Goal: Information Seeking & Learning: Check status

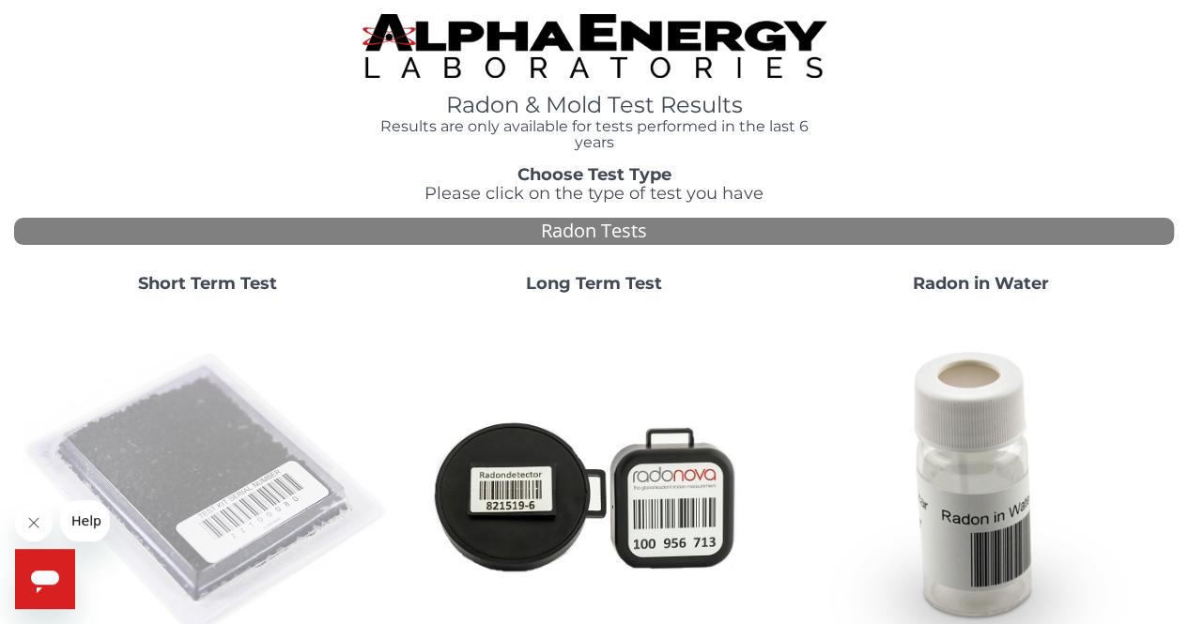
click at [237, 512] on img at bounding box center [208, 495] width 372 height 372
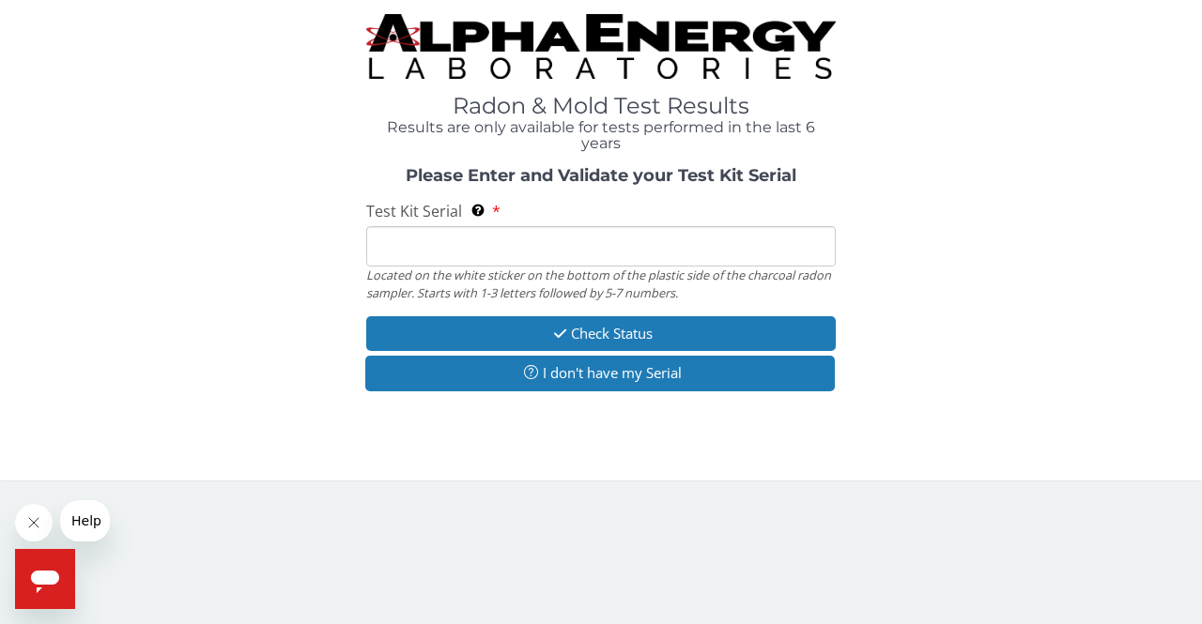
click at [548, 268] on div "Located on the white sticker on the bottom of the plastic side of the charcoal …" at bounding box center [600, 284] width 469 height 35
click at [516, 253] on input "Test Kit Serial Located on the white sticker on the bottom of the plastic side …" at bounding box center [600, 246] width 469 height 40
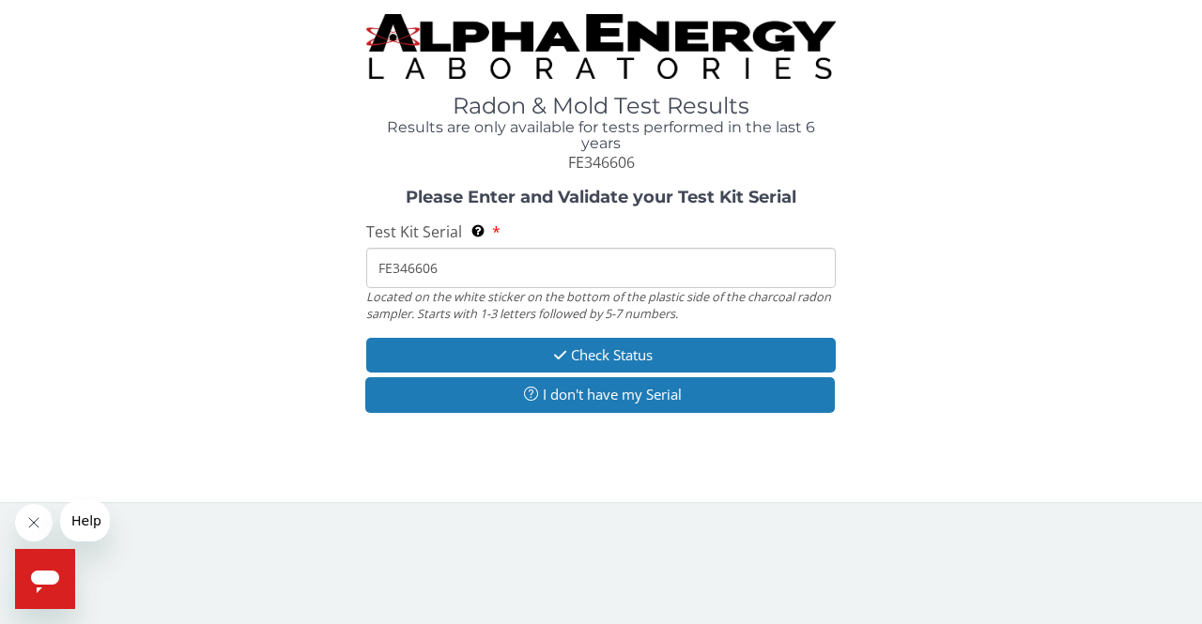
type input "FE346606"
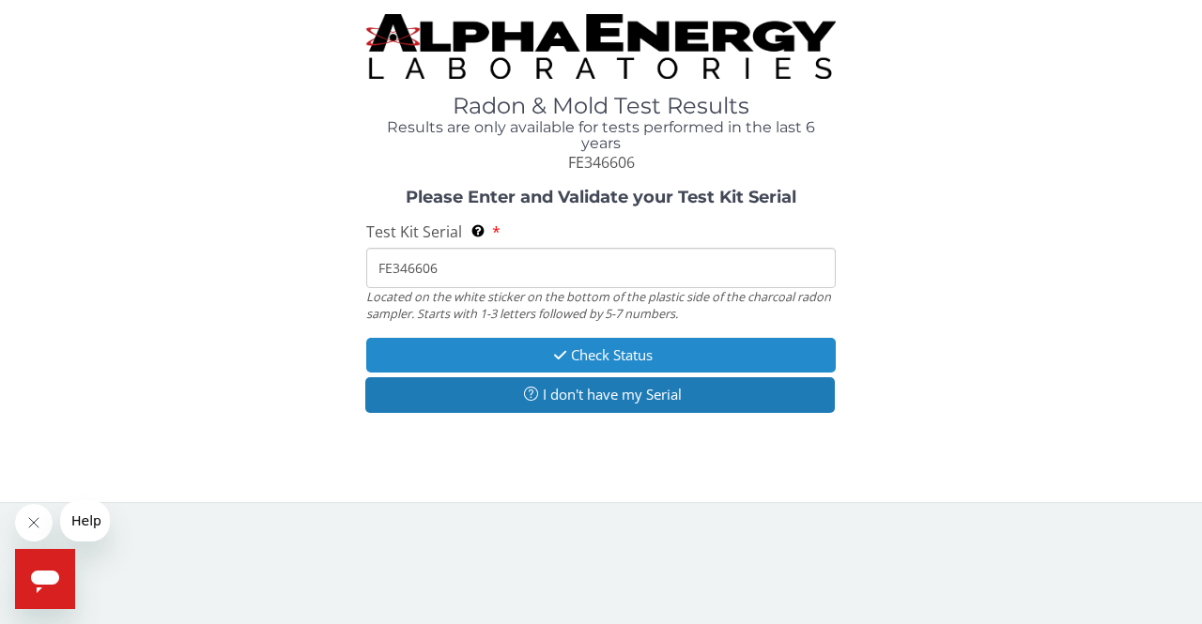
click at [577, 363] on button "Check Status" at bounding box center [600, 355] width 469 height 35
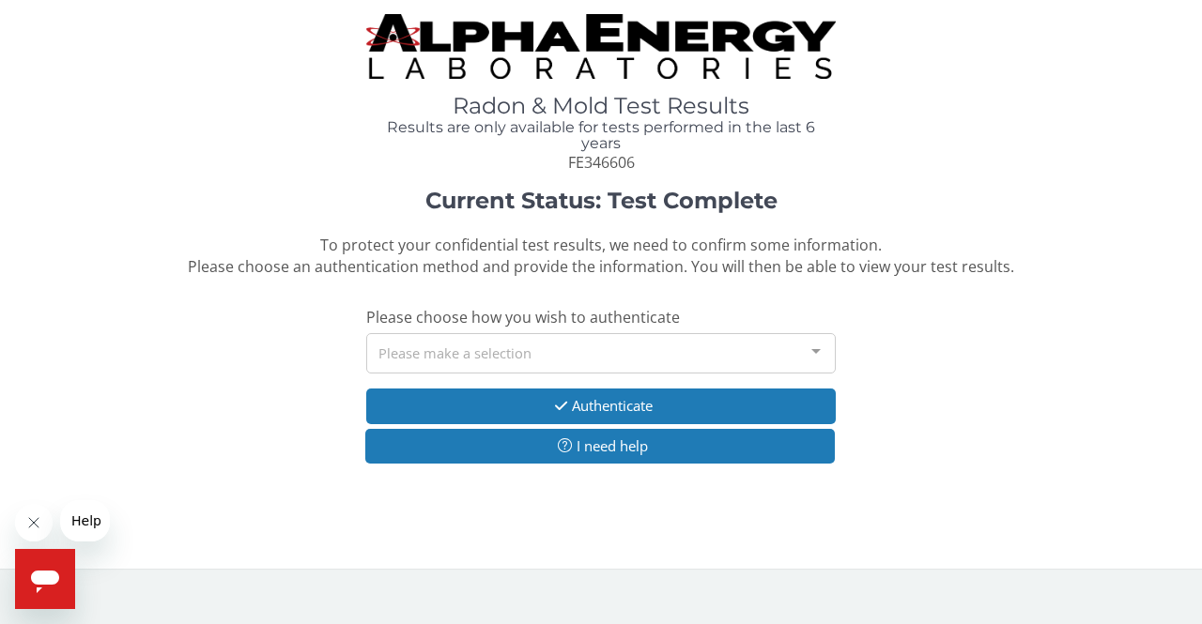
click at [406, 350] on div "Please make a selection" at bounding box center [600, 353] width 469 height 40
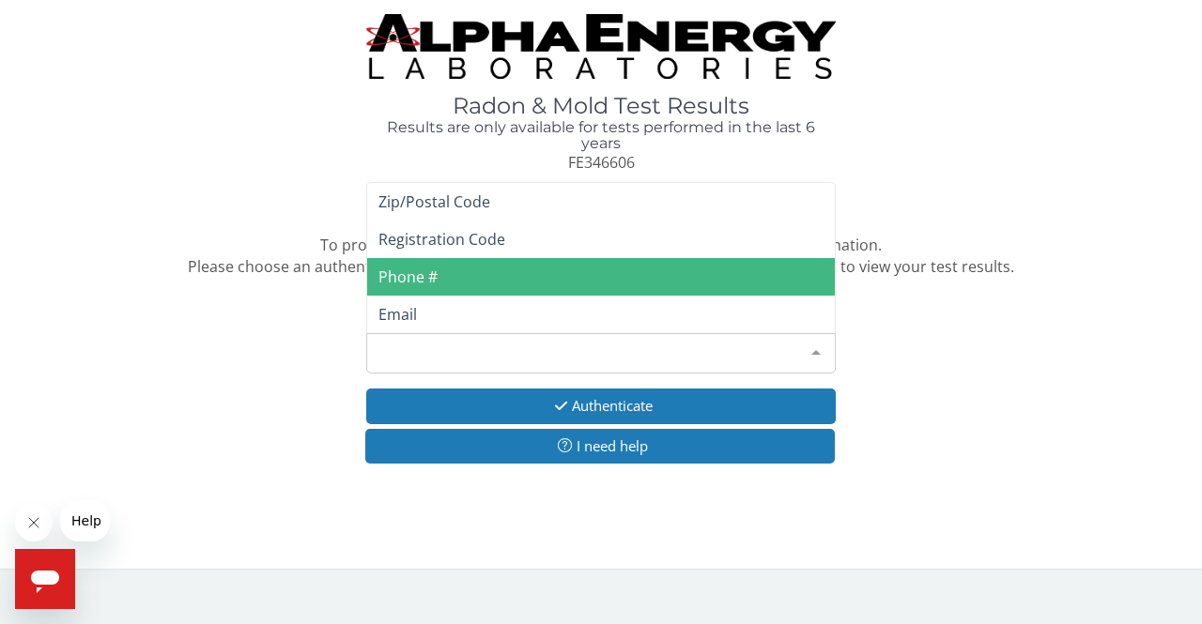
click at [393, 281] on span "Phone #" at bounding box center [407, 277] width 59 height 21
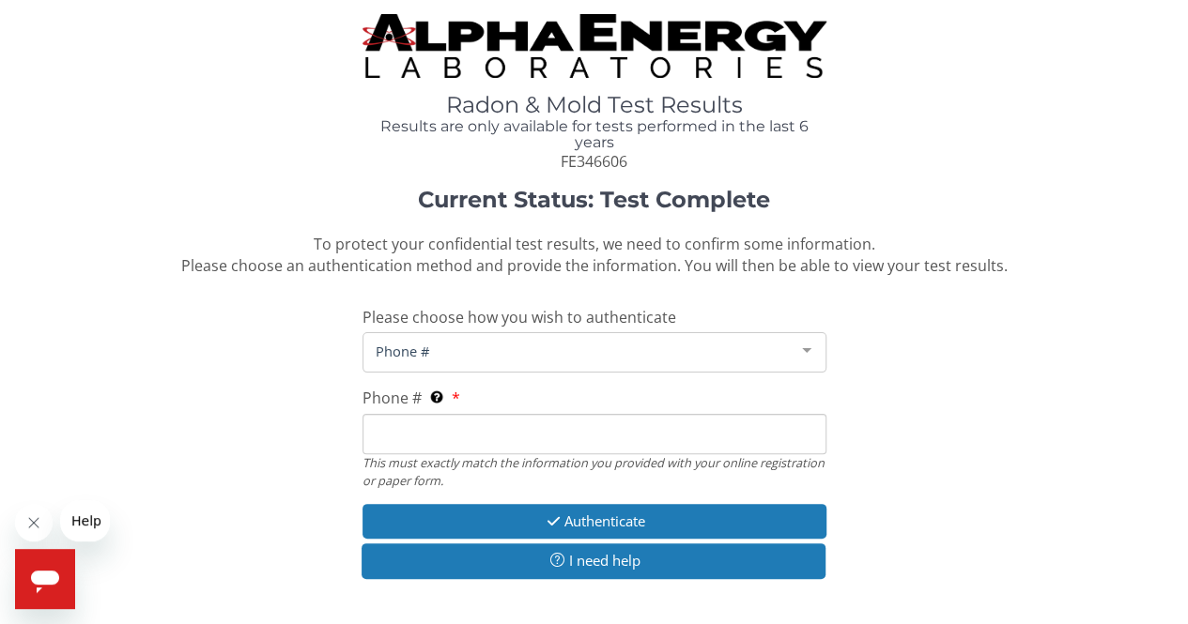
click at [413, 438] on input "Phone # This must exactly match the information you provided with your online r…" at bounding box center [594, 434] width 464 height 40
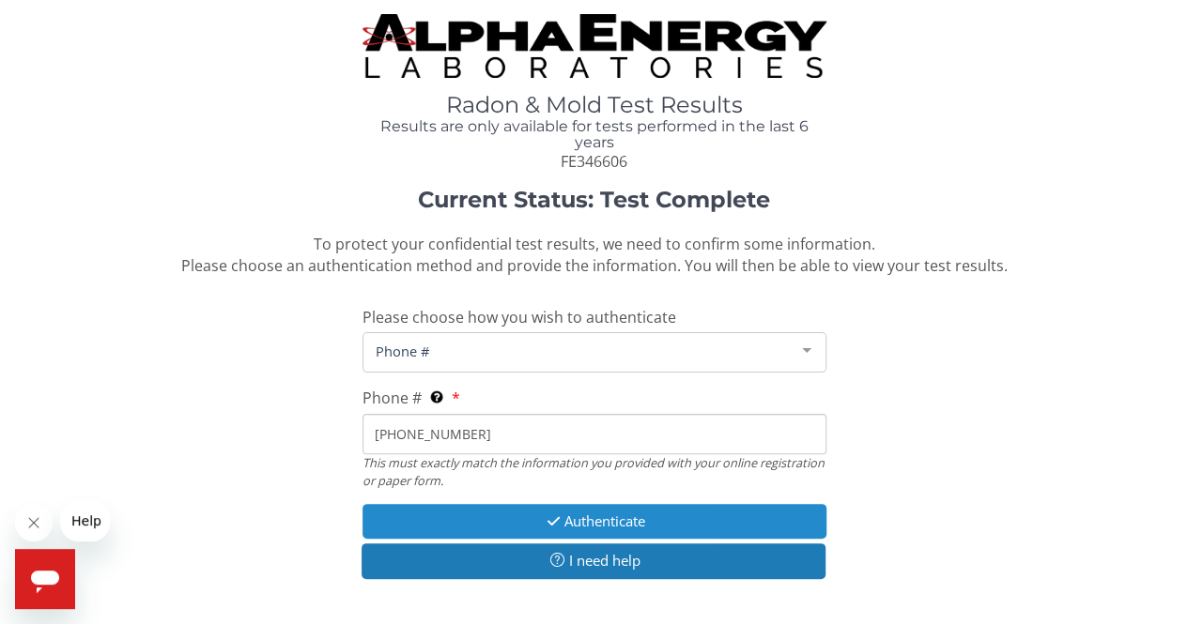
type input "[PHONE_NUMBER]"
click at [511, 506] on button "Authenticate" at bounding box center [594, 521] width 464 height 35
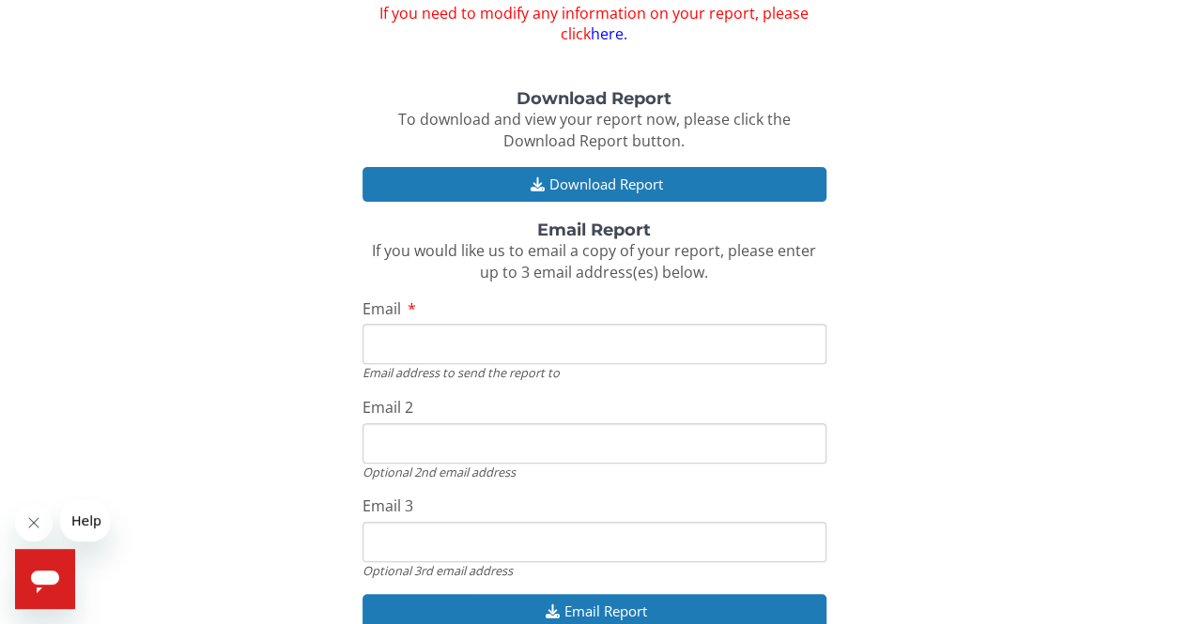
scroll to position [195, 0]
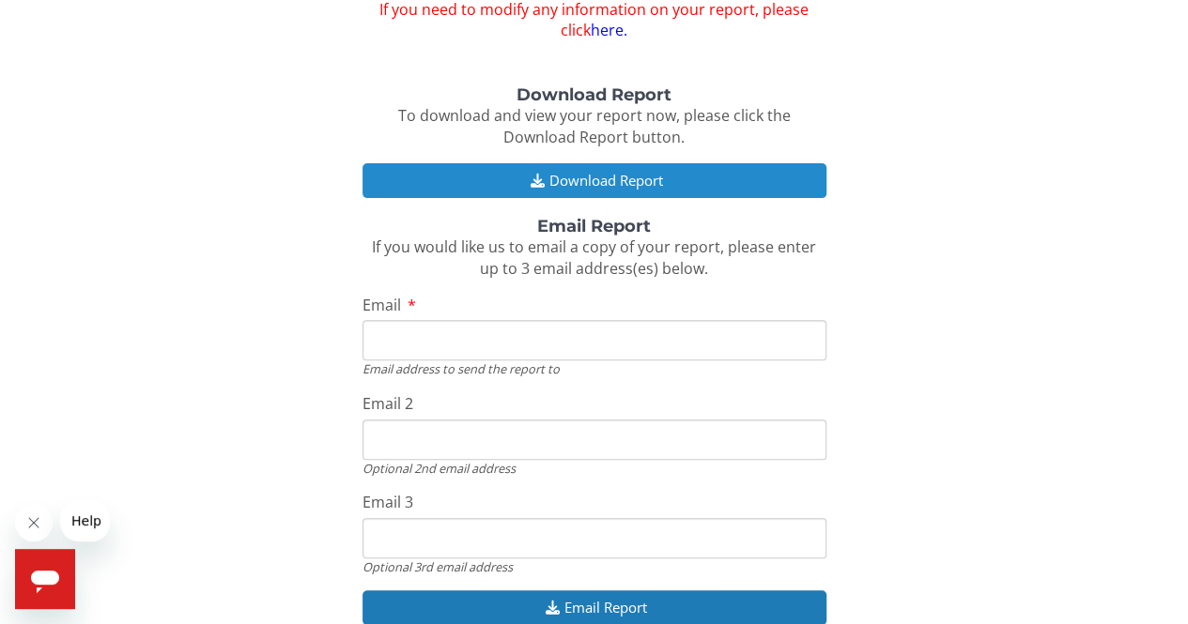
click at [593, 164] on div "Download Report To download and view your report now, please click the Download…" at bounding box center [594, 365] width 1160 height 559
click at [588, 174] on button "Download Report" at bounding box center [594, 180] width 464 height 35
